Goal: Book appointment/travel/reservation

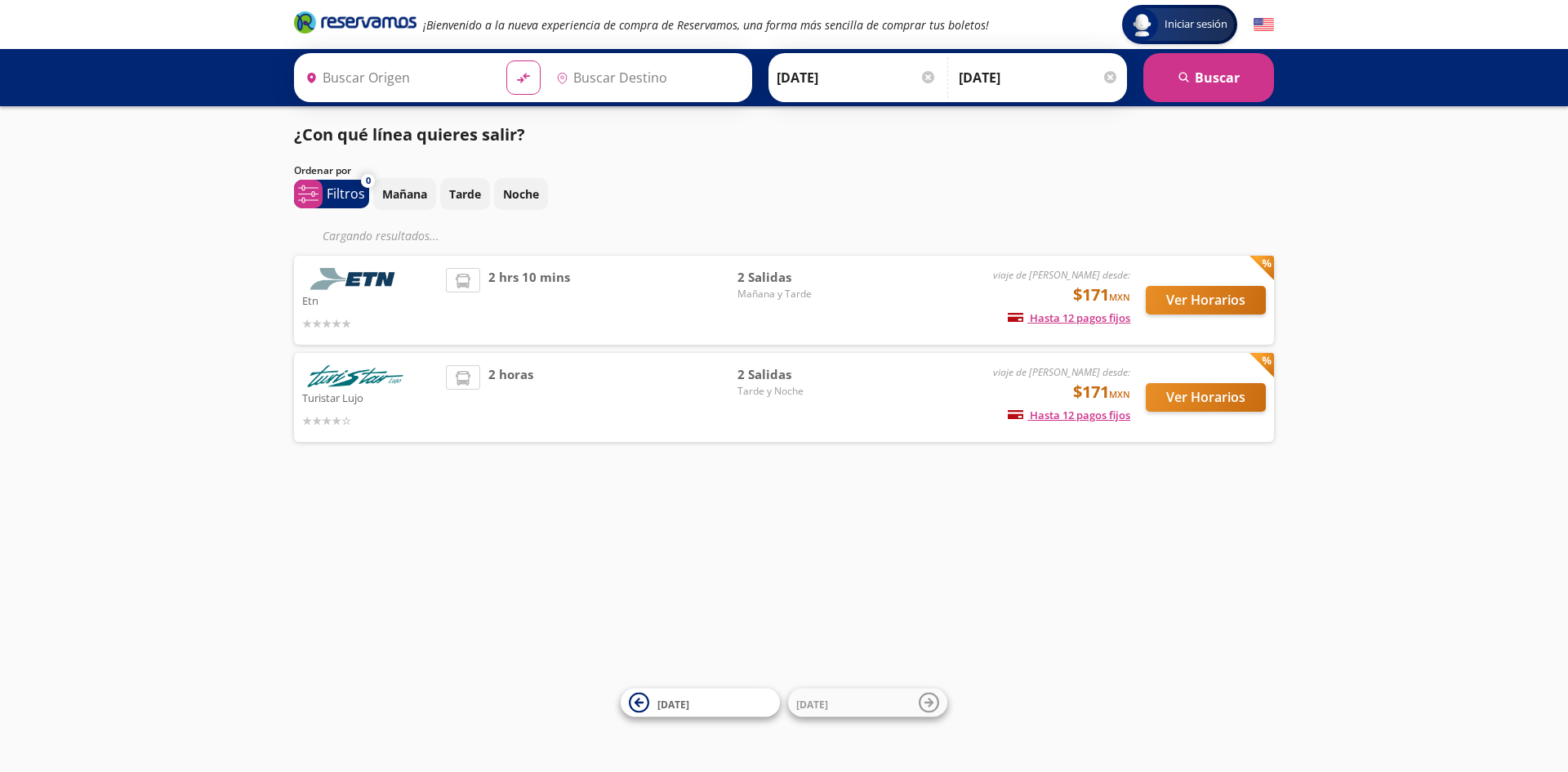
type input "Toluca, [GEOGRAPHIC_DATA]"
type input "[GEOGRAPHIC_DATA], [GEOGRAPHIC_DATA]"
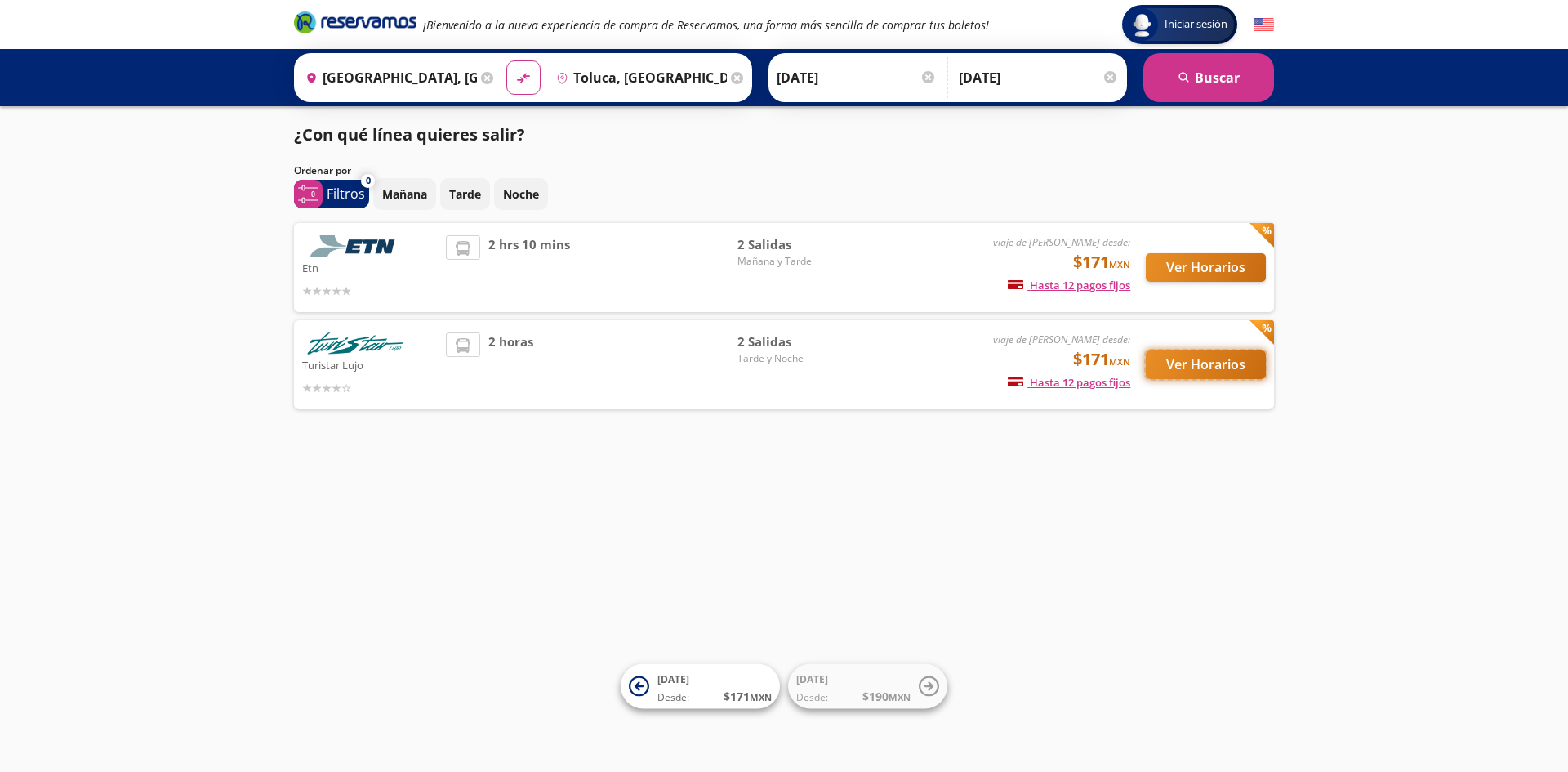
click at [1208, 371] on button "Ver Horarios" at bounding box center [1205, 364] width 120 height 29
click at [1192, 262] on button "Ver Horarios" at bounding box center [1205, 267] width 120 height 29
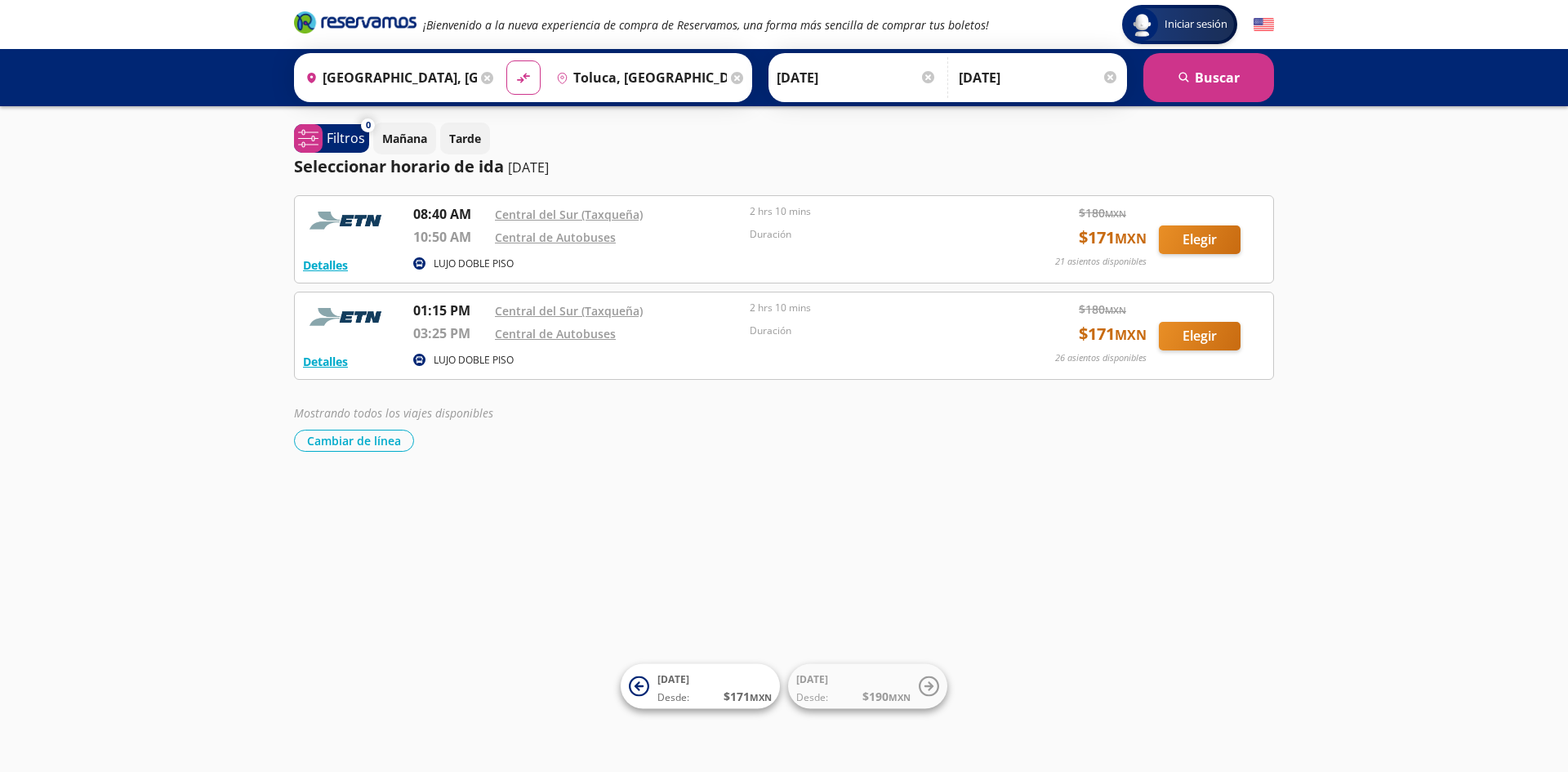
click at [1428, 474] on div "Iniciar sesión Iniciar sesión ¡Bienvenido a la nueva experiencia de compra de R…" at bounding box center [784, 386] width 1568 height 772
click at [434, 215] on p "08:40 AM" at bounding box center [449, 213] width 74 height 20
click at [539, 215] on link "Central del Sur (Taxqueña)" at bounding box center [569, 214] width 147 height 16
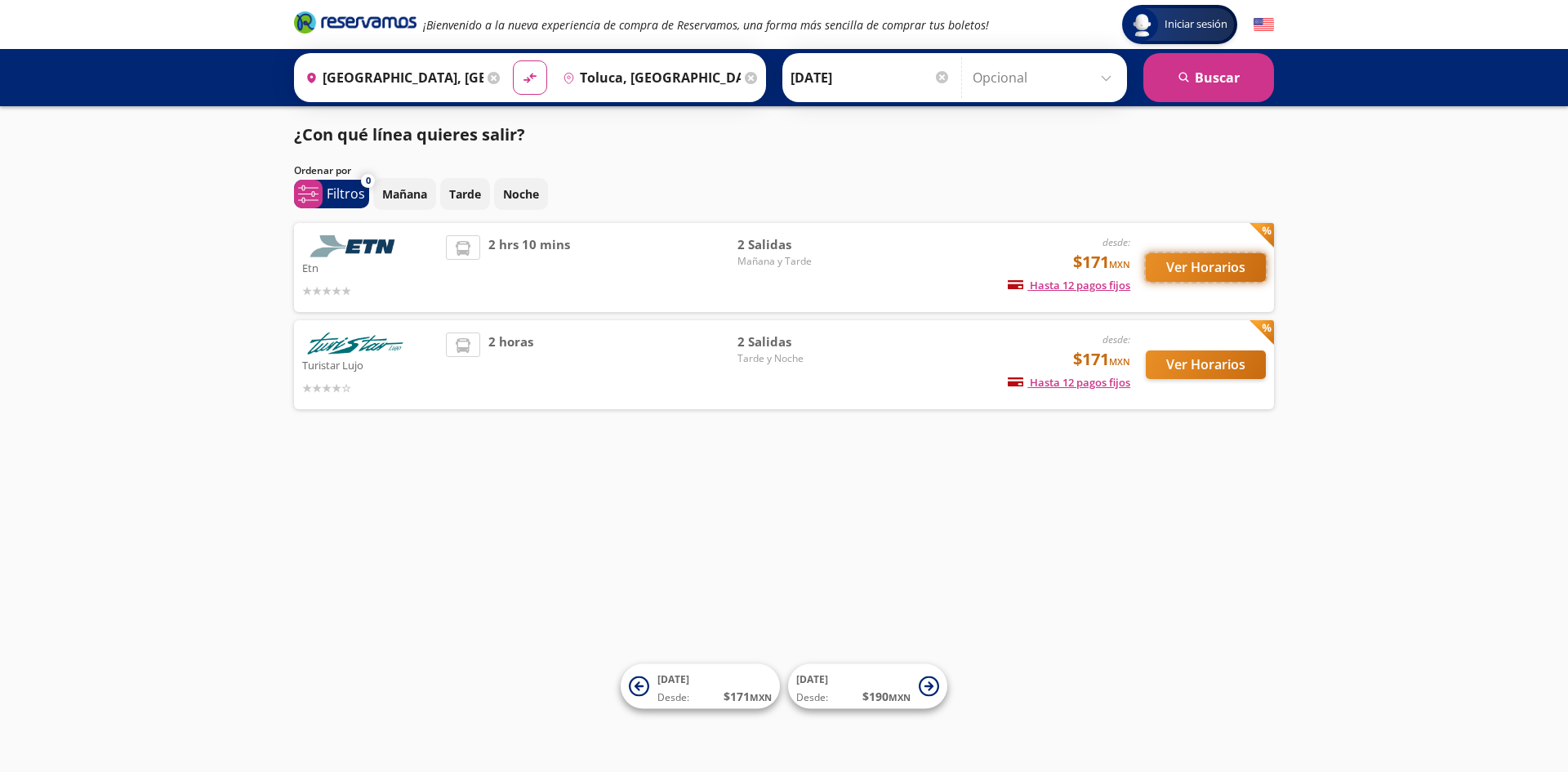
click at [1205, 275] on button "Ver Horarios" at bounding box center [1205, 267] width 120 height 29
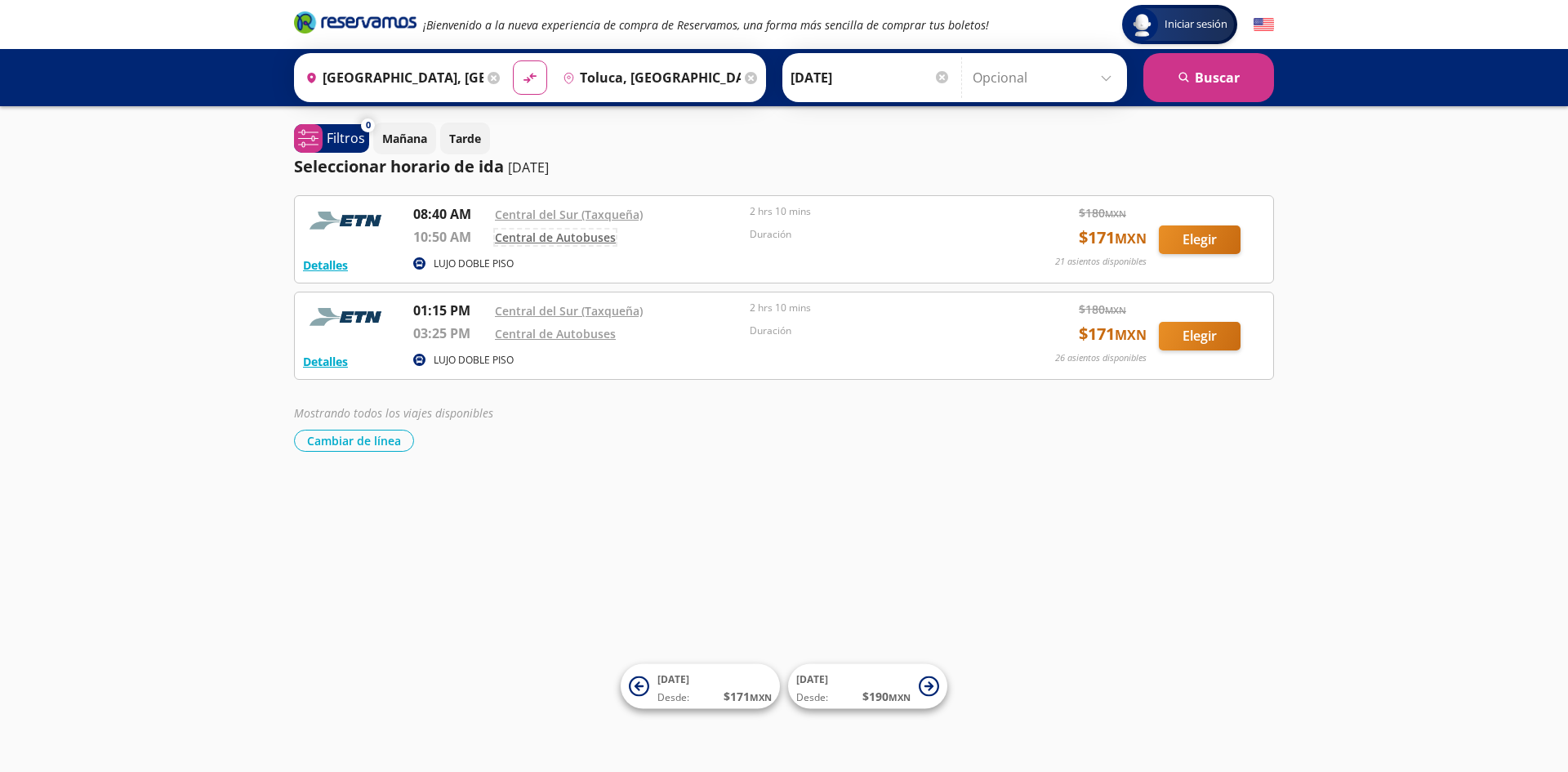
click at [529, 232] on link "Central de Autobuses" at bounding box center [555, 238] width 121 height 16
click at [1348, 549] on div "Iniciar sesión Iniciar sesión ¡Bienvenido a la nueva experiencia de compra de R…" at bounding box center [784, 386] width 1568 height 772
